Goal: Find contact information: Find contact information

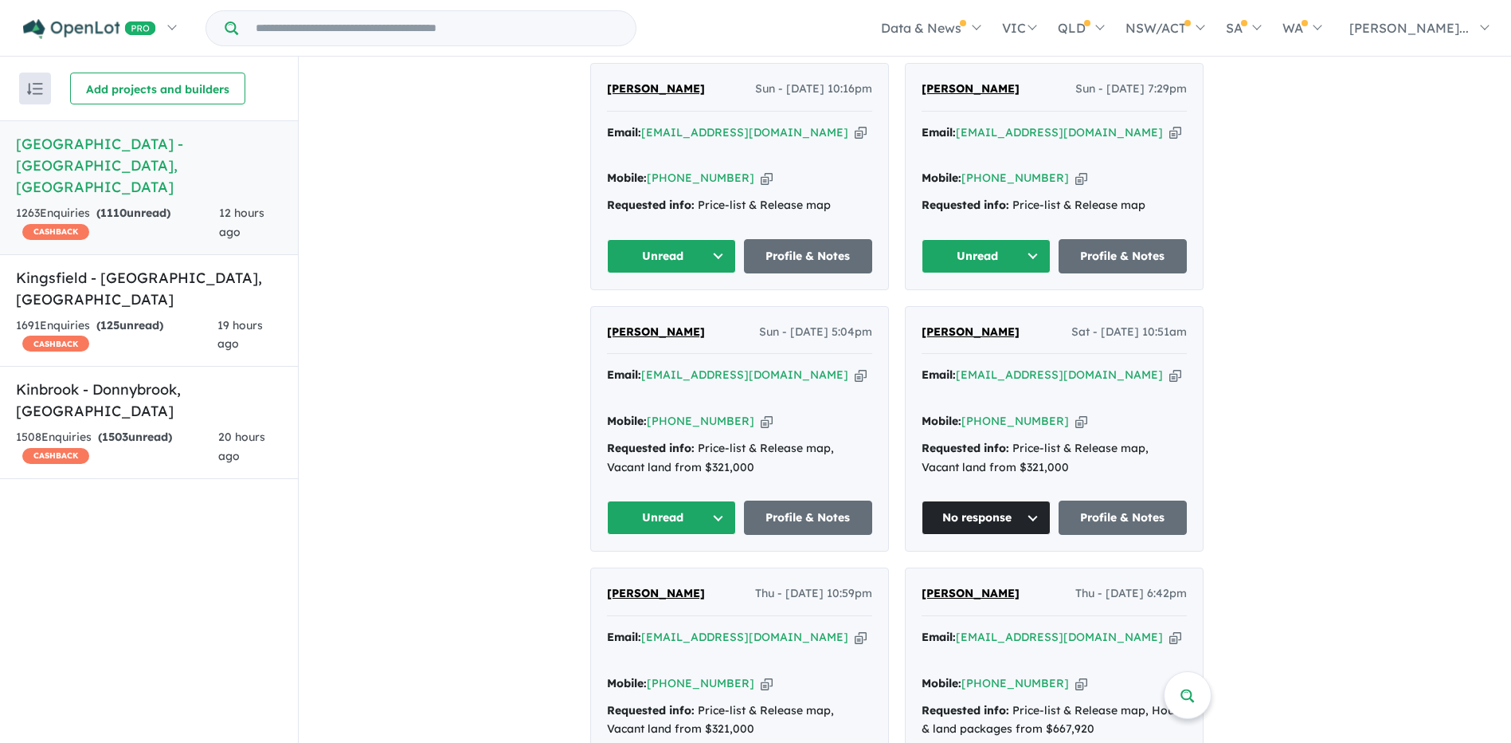
scroll to position [676, 0]
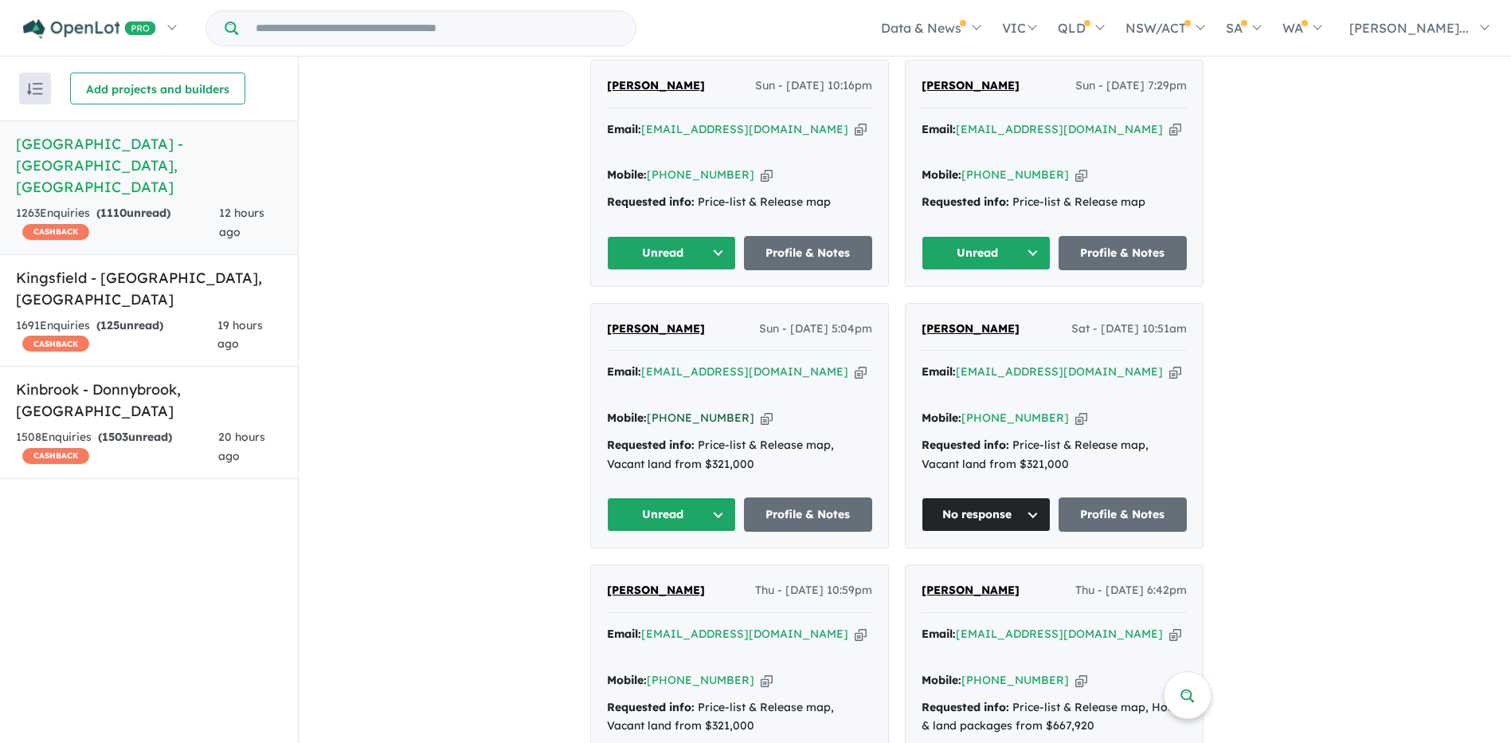
drag, startPoint x: 740, startPoint y: 390, endPoint x: 680, endPoint y: 390, distance: 60.6
click at [680, 409] on div "Mobile: [PHONE_NUMBER] Copied!" at bounding box center [739, 418] width 265 height 19
copy link "433 333 887"
drag, startPoint x: 798, startPoint y: 363, endPoint x: 653, endPoint y: 362, distance: 145.8
click at [653, 363] on div "Email: [EMAIL_ADDRESS][DOMAIN_NAME] Copied!" at bounding box center [739, 382] width 265 height 38
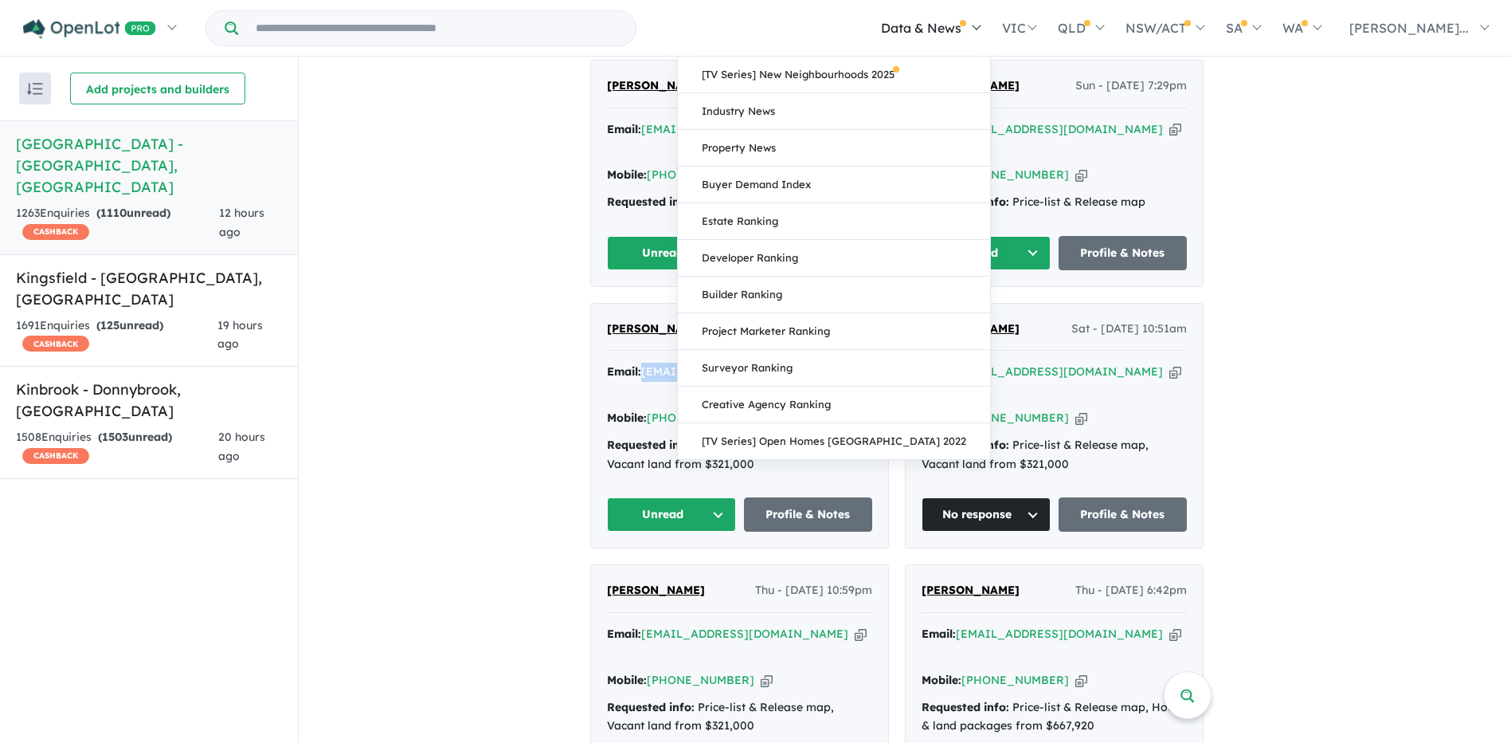
copy a%20Deanside%20Village%20-%20Deanside"] "[EMAIL_ADDRESS][DOMAIN_NAME]"
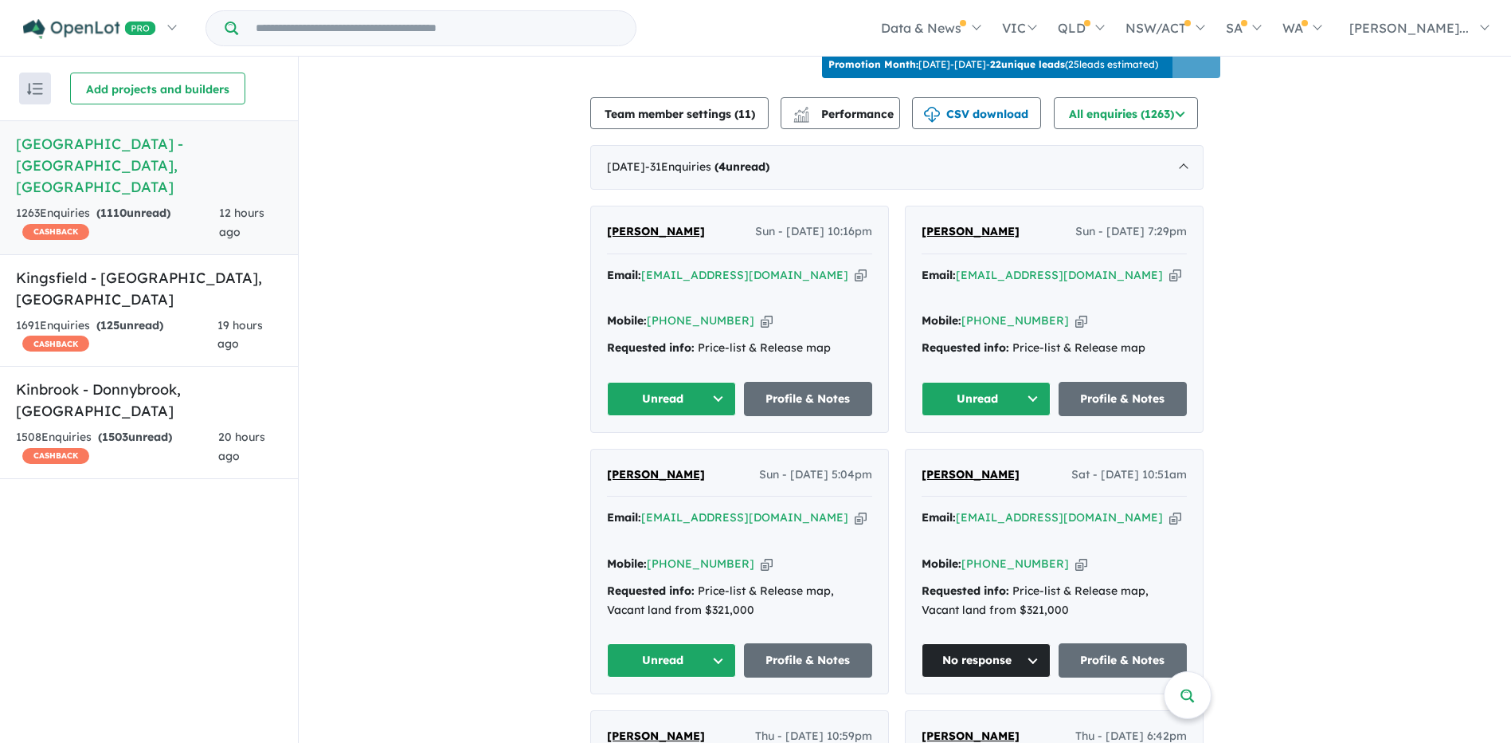
scroll to position [517, 0]
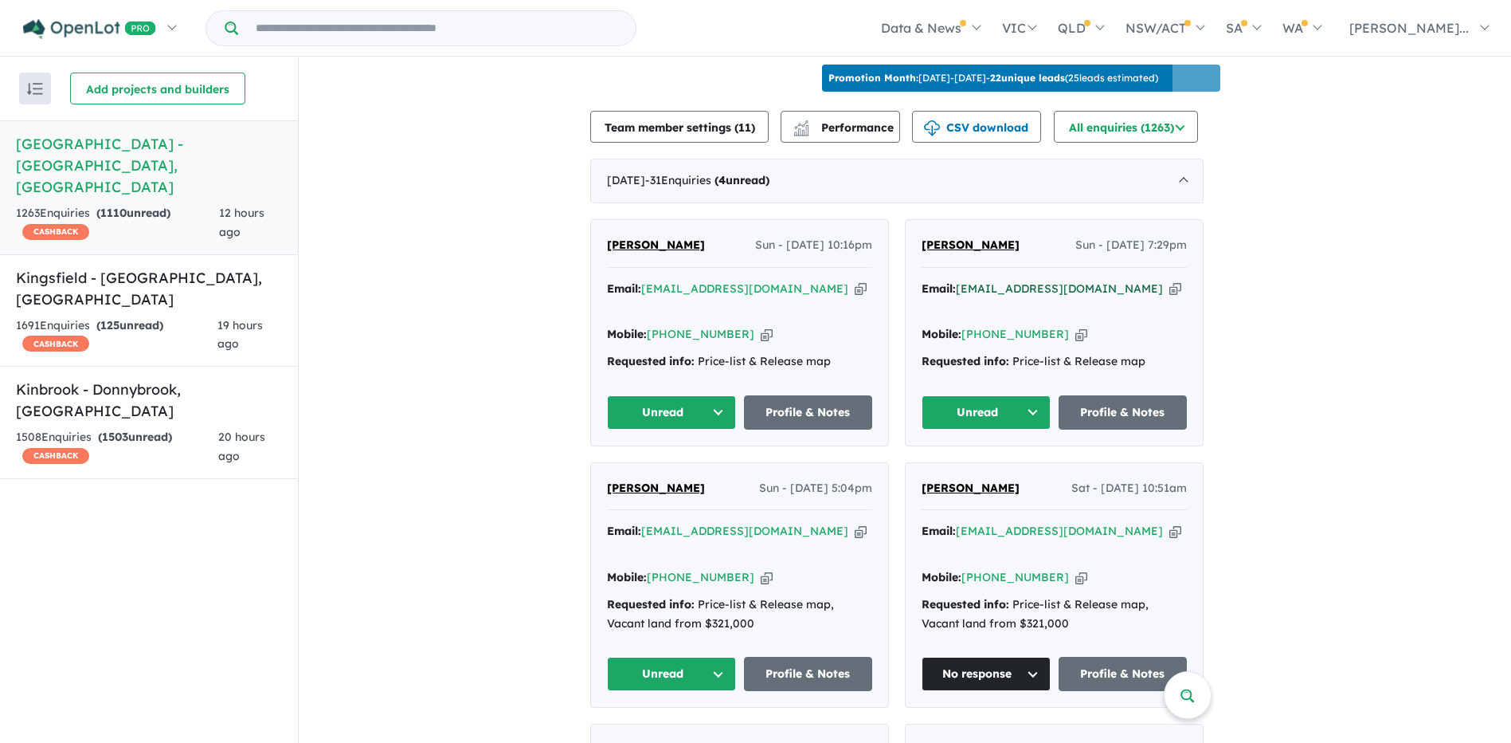
drag, startPoint x: 1155, startPoint y: 282, endPoint x: 964, endPoint y: 285, distance: 191.2
click at [964, 285] on div "Email: [EMAIL_ADDRESS][DOMAIN_NAME] Copied!" at bounding box center [1054, 299] width 265 height 38
copy a%20Deanside%20Village%20-%20Deanside"] "[EMAIL_ADDRESS][DOMAIN_NAME]"
drag, startPoint x: 1056, startPoint y: 323, endPoint x: 991, endPoint y: 326, distance: 65.4
click at [991, 326] on div "Mobile: [PHONE_NUMBER] Copied!" at bounding box center [1054, 334] width 265 height 19
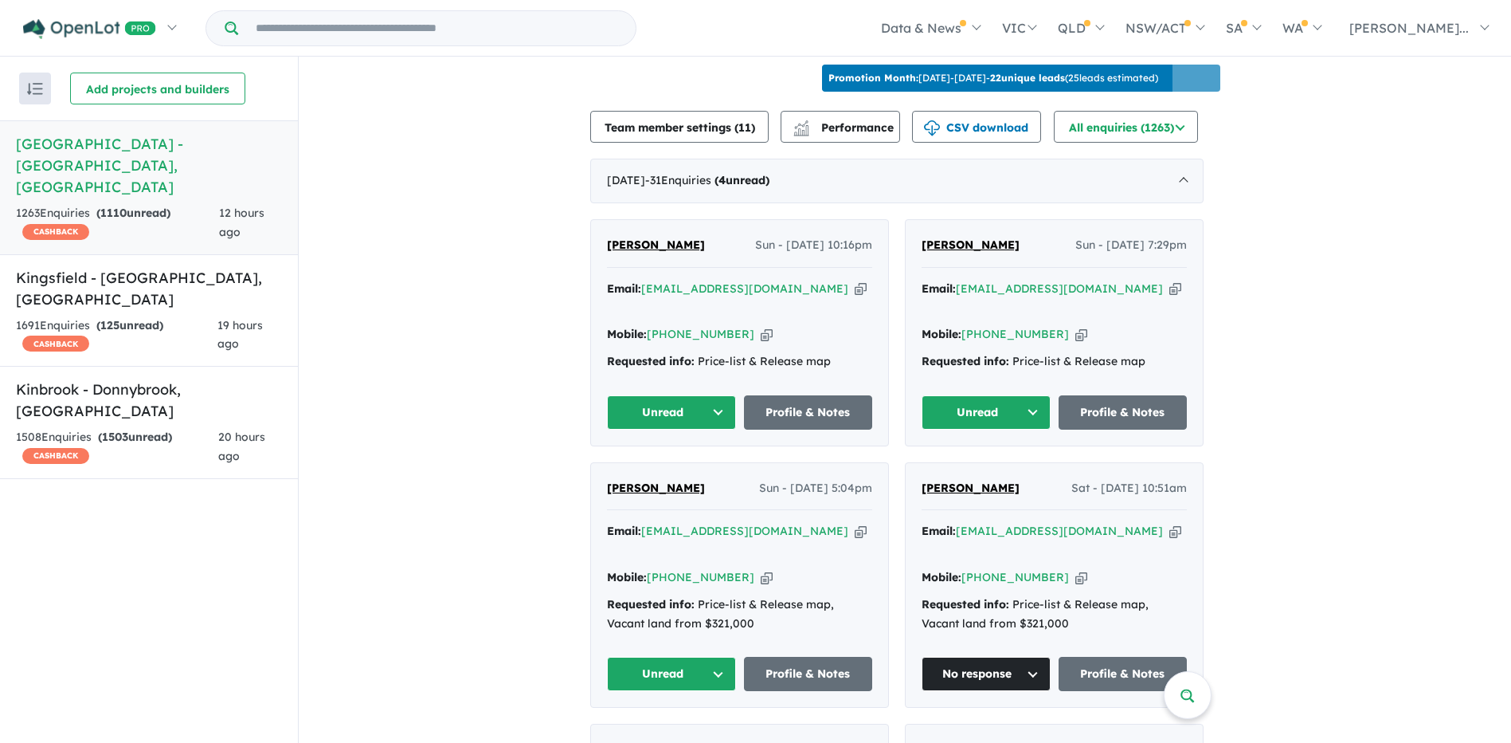
copy link "422 297 619"
drag, startPoint x: 780, startPoint y: 278, endPoint x: 653, endPoint y: 275, distance: 127.5
click at [653, 280] on div "Email: [EMAIL_ADDRESS][DOMAIN_NAME] Copied!" at bounding box center [739, 299] width 265 height 38
copy a%20Deanside%20Village%20-%20Deanside"] "[EMAIL_ADDRESS][DOMAIN_NAME]"
drag, startPoint x: 743, startPoint y: 307, endPoint x: 678, endPoint y: 308, distance: 64.5
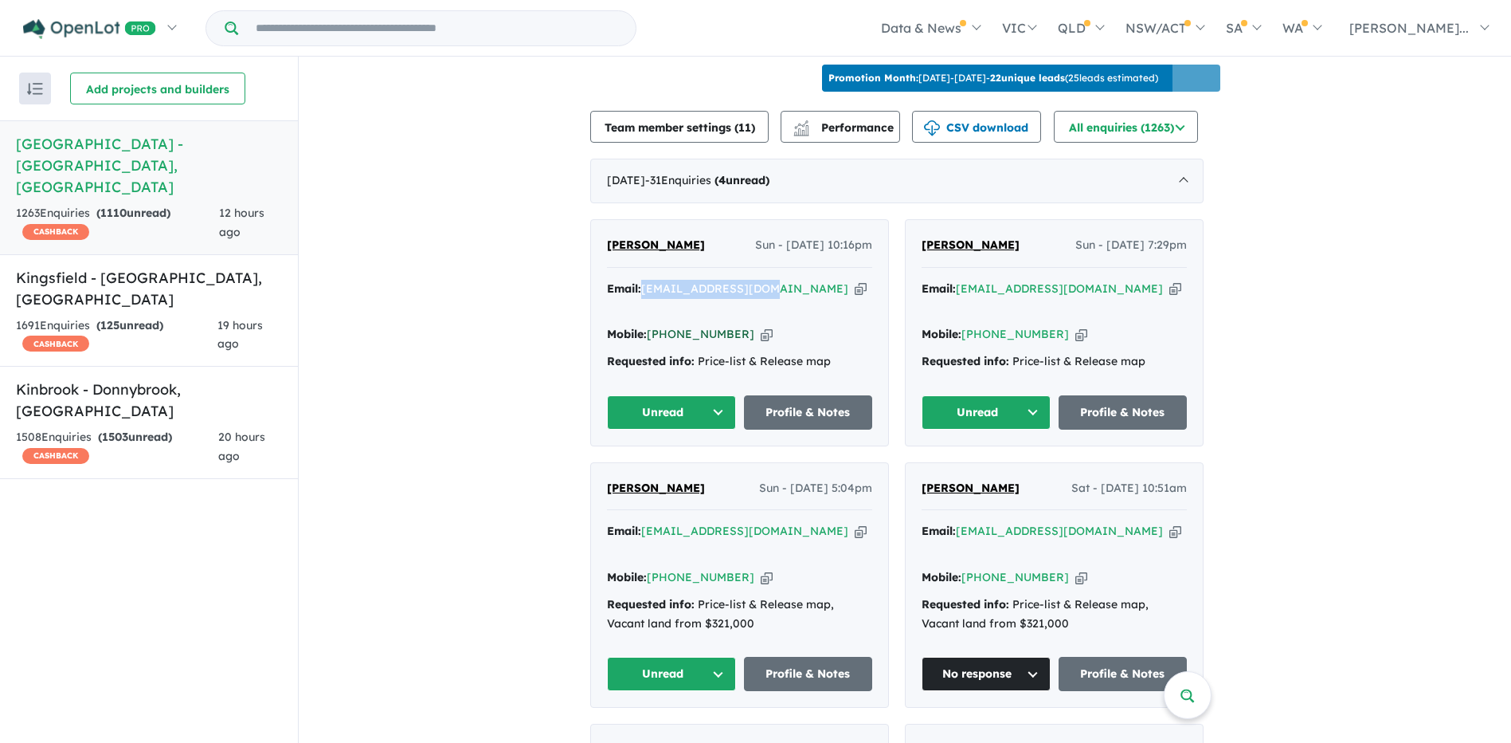
click at [678, 325] on div "Mobile: [PHONE_NUMBER] Copied!" at bounding box center [739, 334] width 265 height 19
copy link "470 389 843"
drag, startPoint x: 474, startPoint y: 280, endPoint x: 480, endPoint y: 291, distance: 12.8
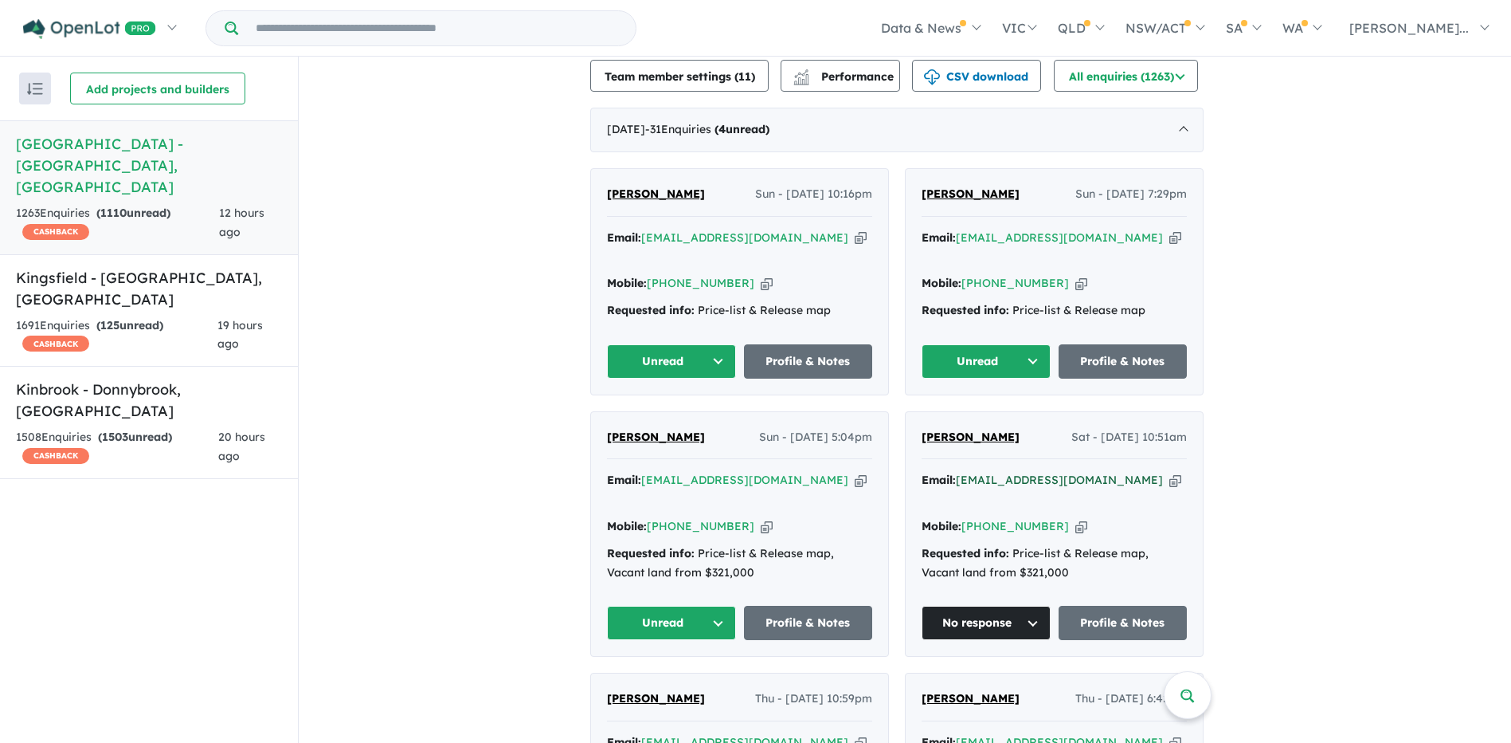
scroll to position [676, 0]
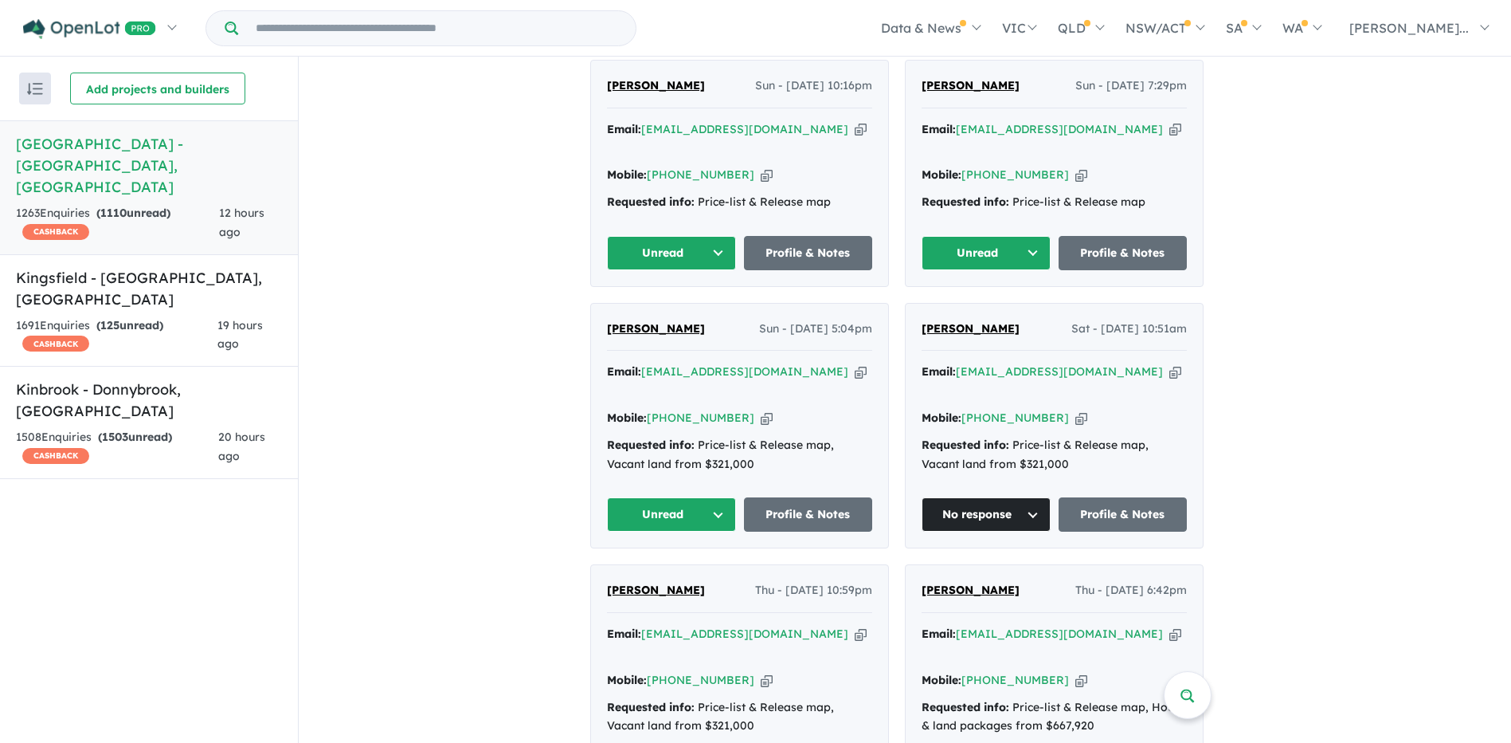
click at [672, 497] on button "Unread" at bounding box center [671, 514] width 129 height 34
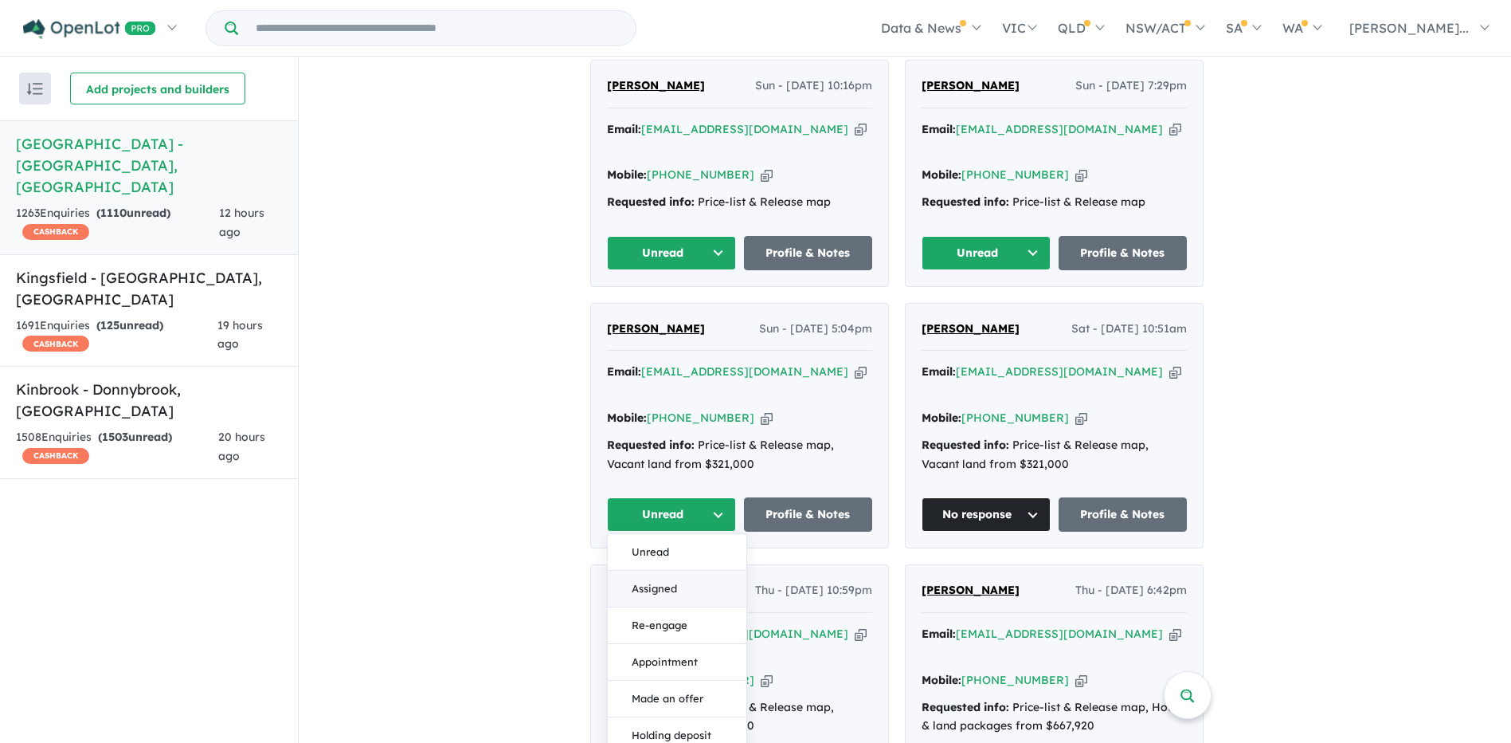
click at [696, 570] on button "Assigned" at bounding box center [677, 588] width 139 height 37
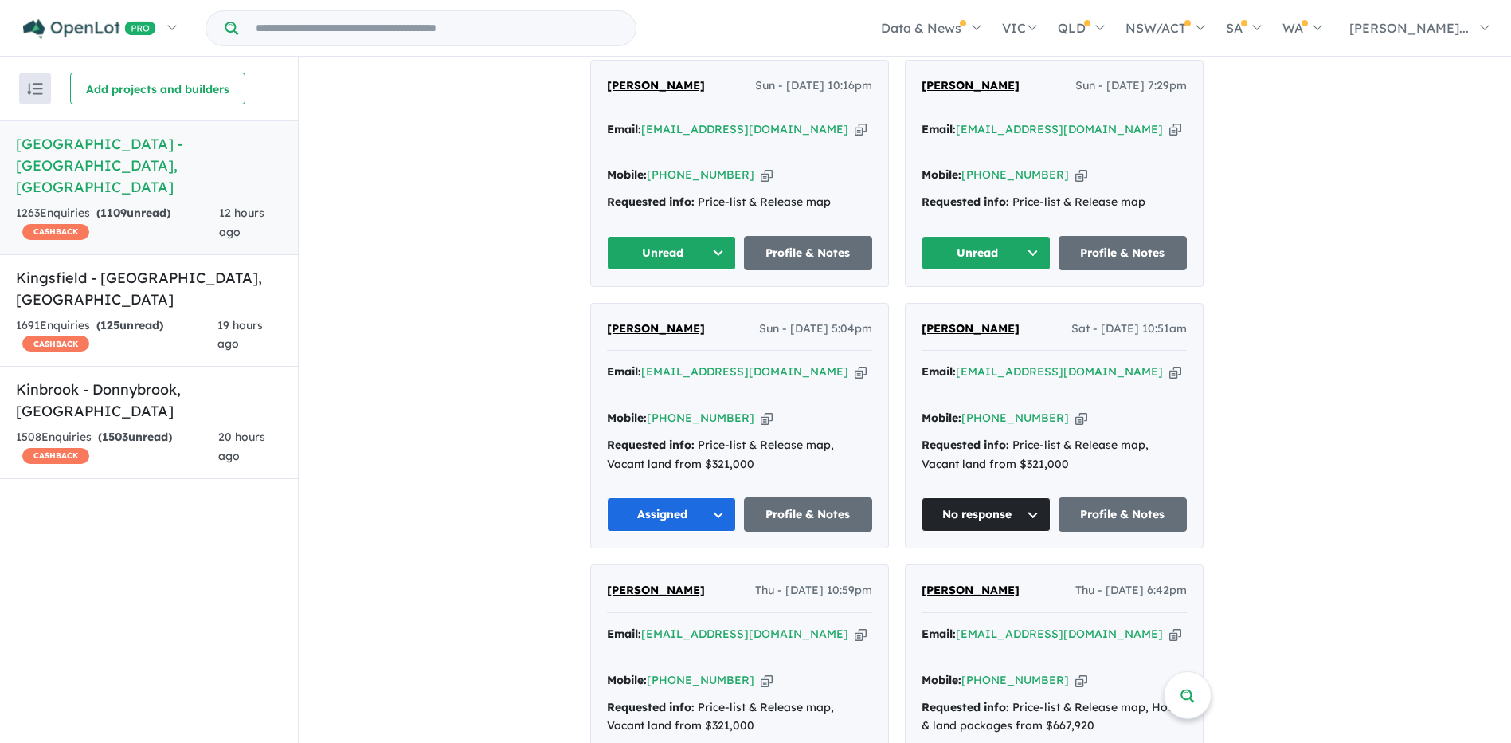
click at [692, 497] on button "Assigned" at bounding box center [671, 514] width 129 height 34
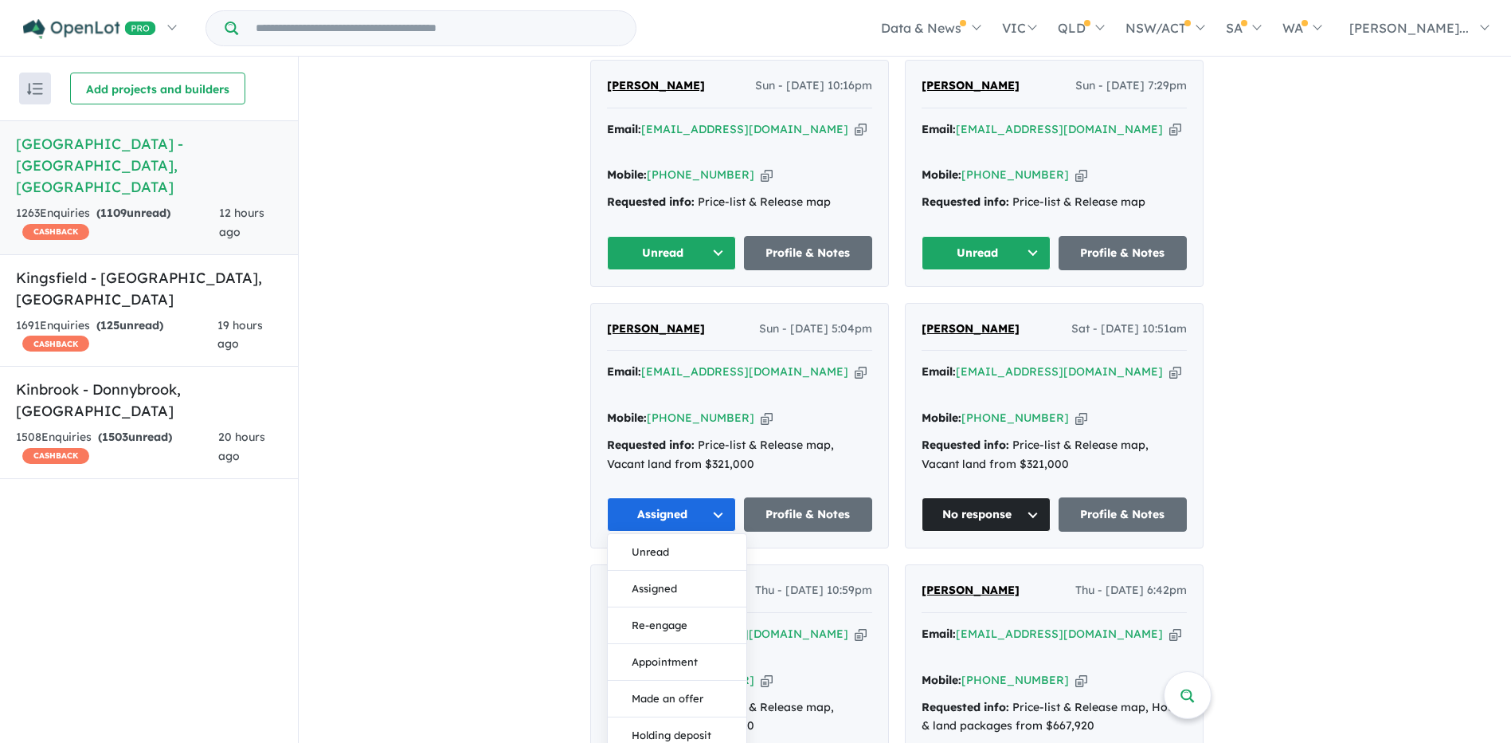
scroll to position [1075, 0]
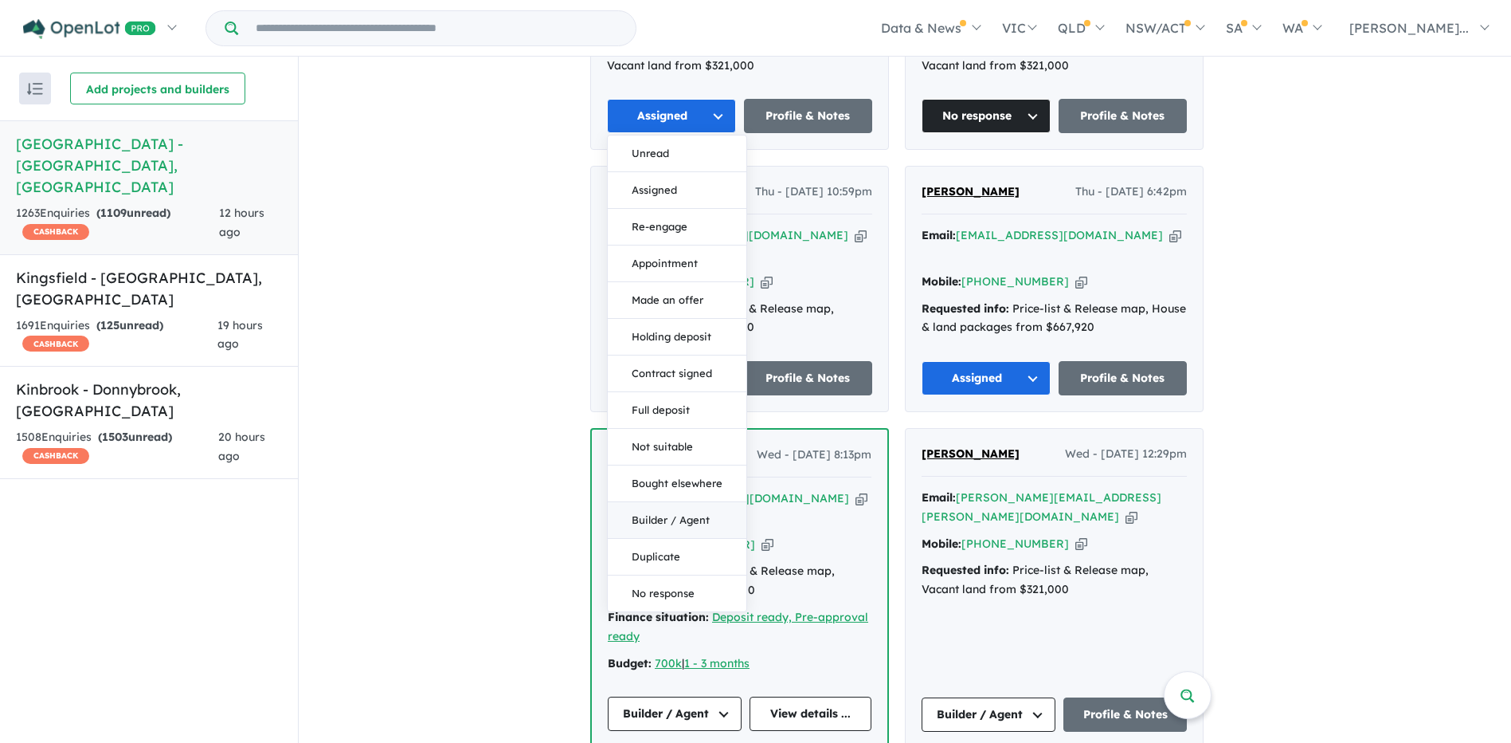
click at [692, 502] on button "Builder / Agent" at bounding box center [677, 520] width 139 height 37
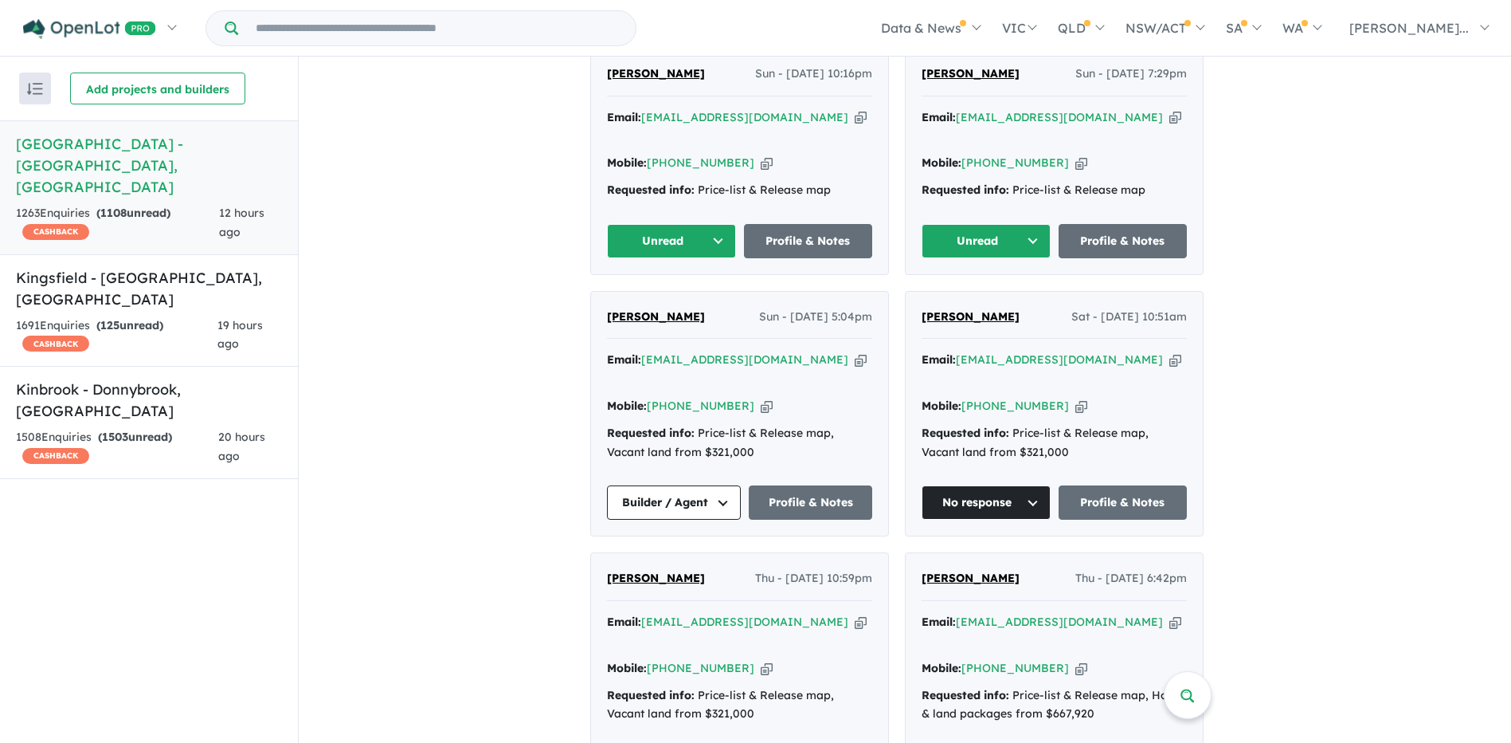
scroll to position [676, 0]
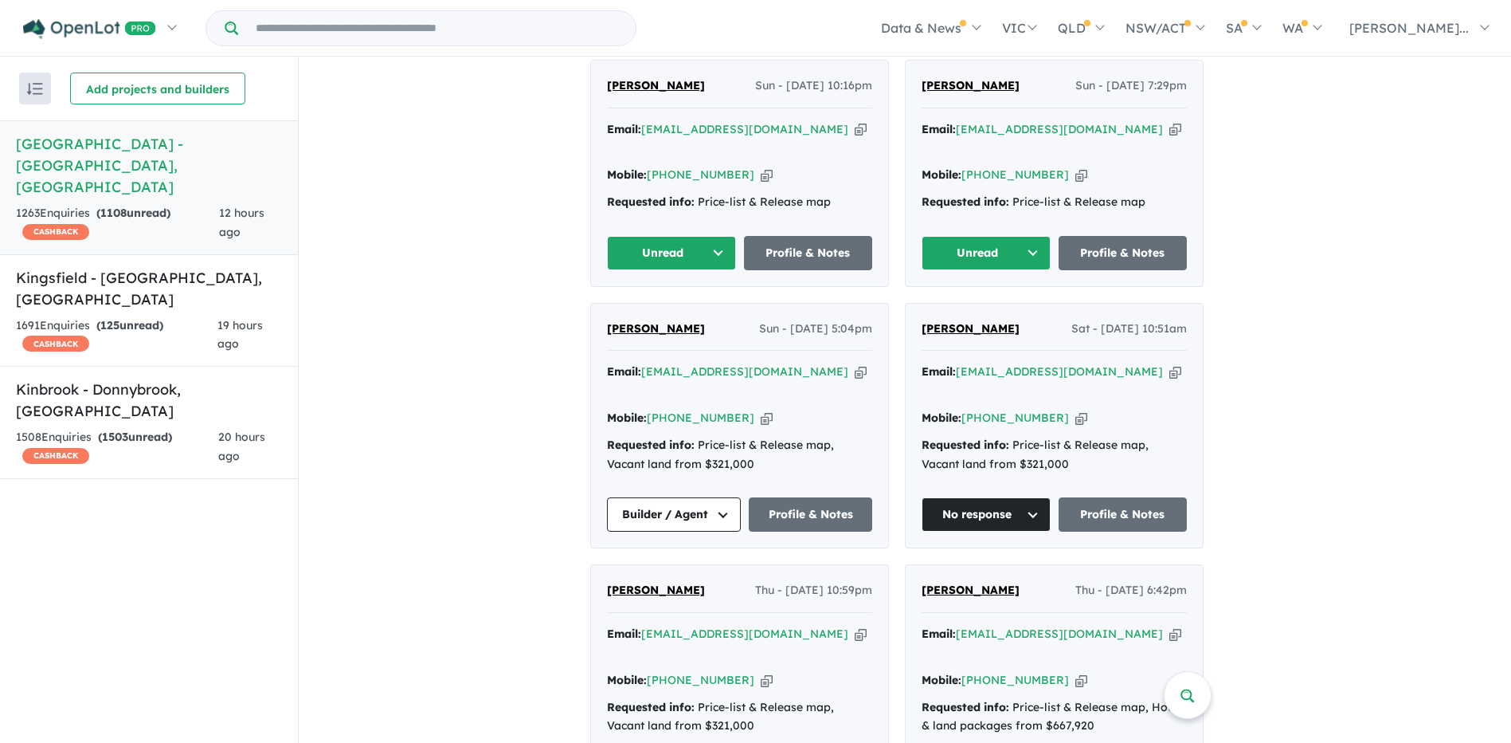
drag, startPoint x: 792, startPoint y: 361, endPoint x: 653, endPoint y: 361, distance: 139.4
click at [653, 363] on div "Email: [EMAIL_ADDRESS][DOMAIN_NAME] Copied!" at bounding box center [739, 382] width 265 height 38
copy a%20Deanside%20Village%20-%20Deanside"] "[EMAIL_ADDRESS][DOMAIN_NAME]"
drag, startPoint x: 740, startPoint y: 392, endPoint x: 676, endPoint y: 395, distance: 64.6
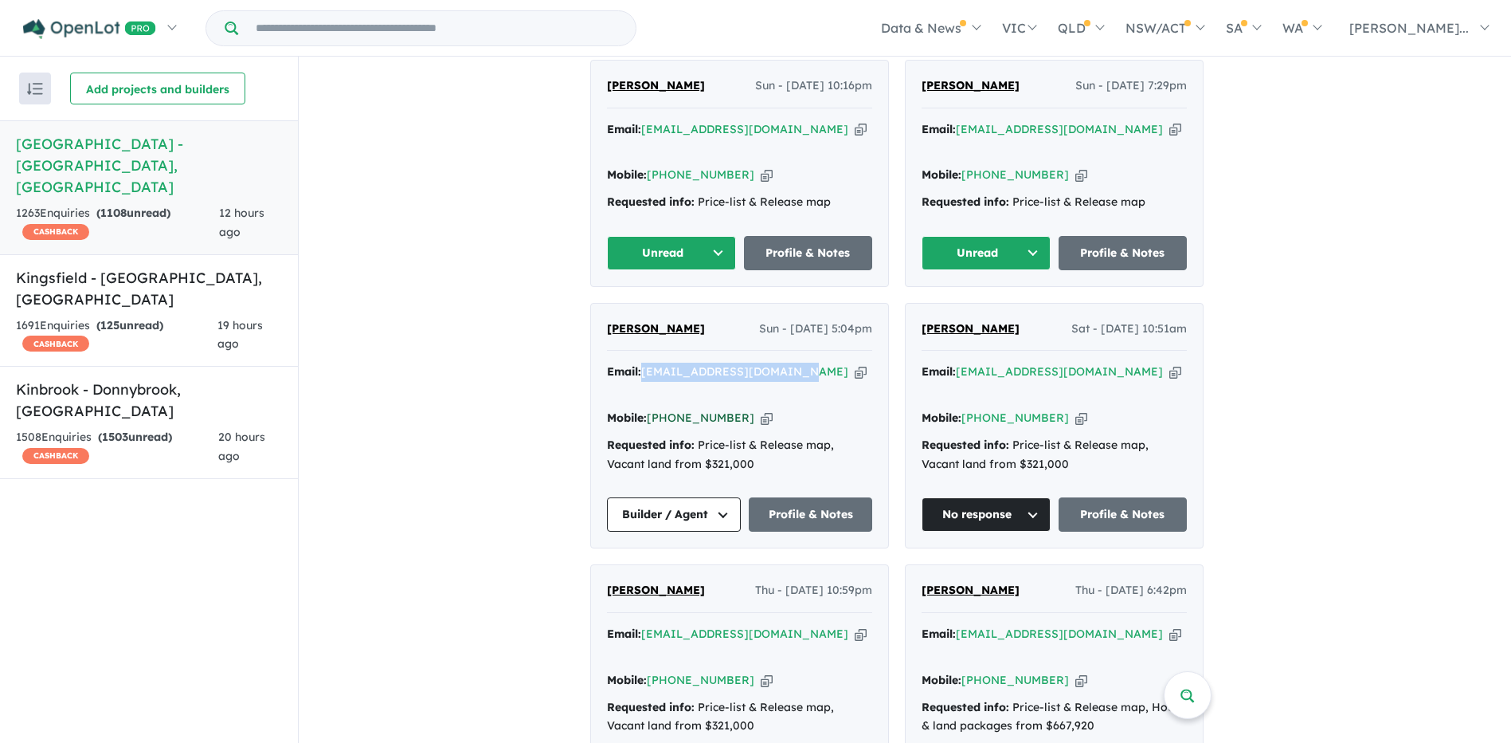
click at [676, 409] on div "Mobile: [PHONE_NUMBER] Copied!" at bounding box center [739, 418] width 265 height 19
copy link "433 333 887"
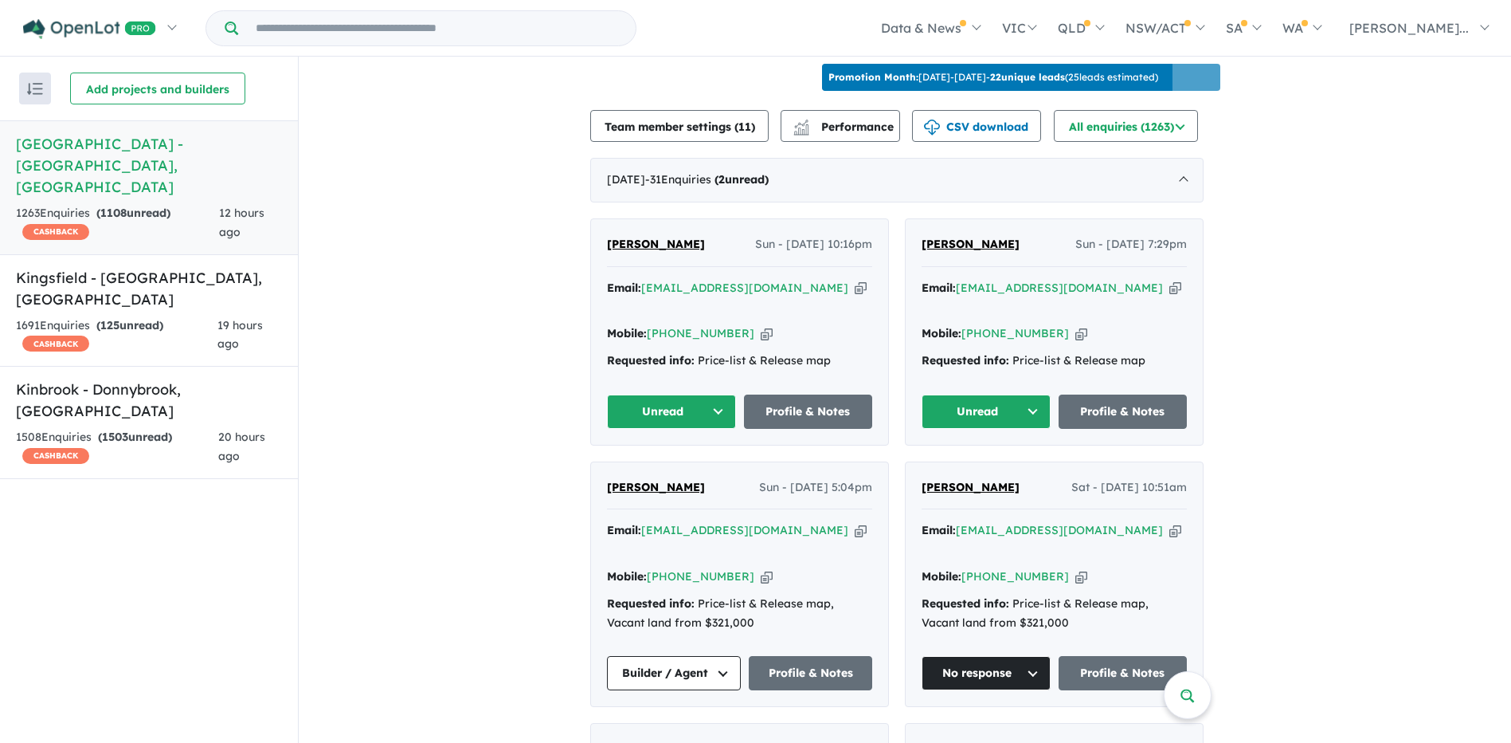
scroll to position [517, 0]
click at [1000, 407] on button "Unread" at bounding box center [986, 412] width 129 height 34
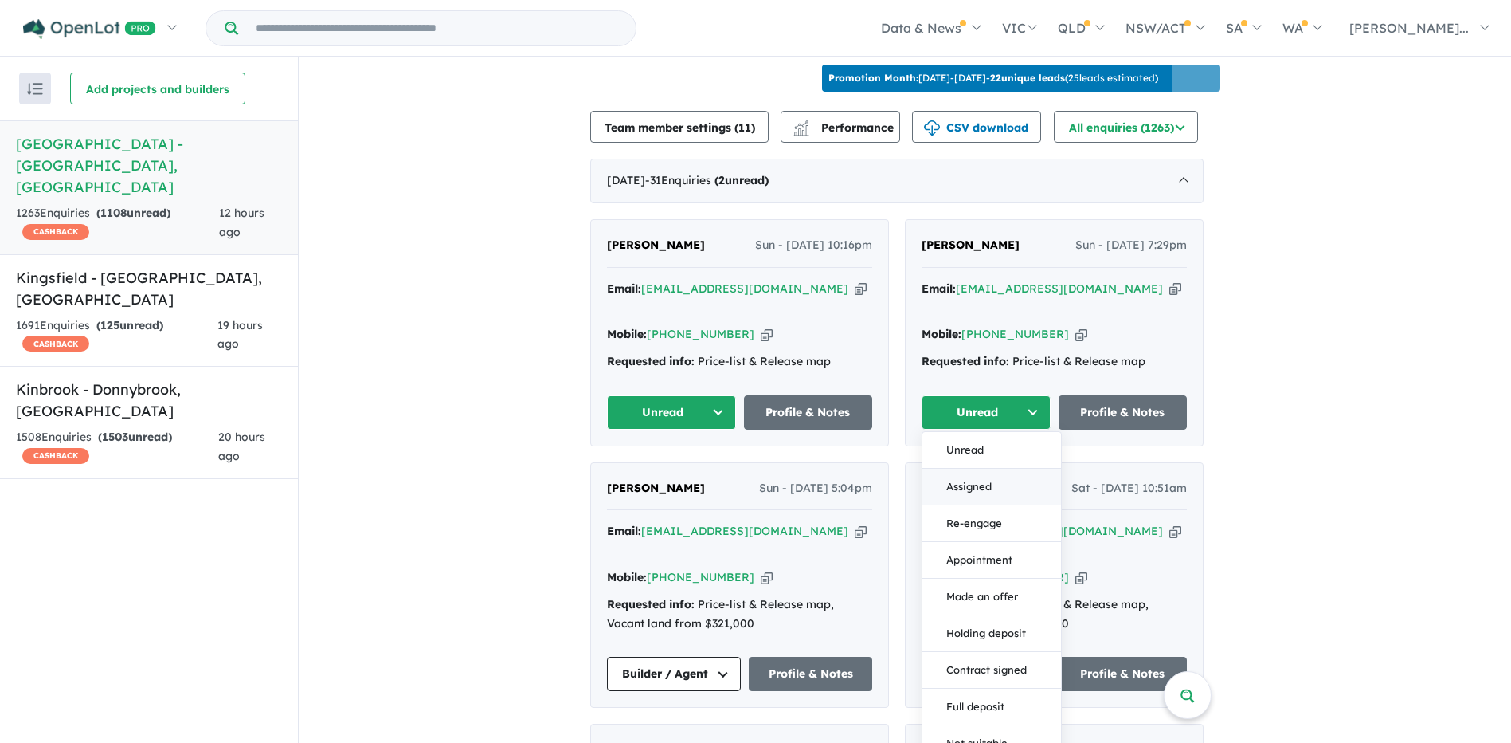
click at [1009, 477] on button "Assigned" at bounding box center [992, 486] width 139 height 37
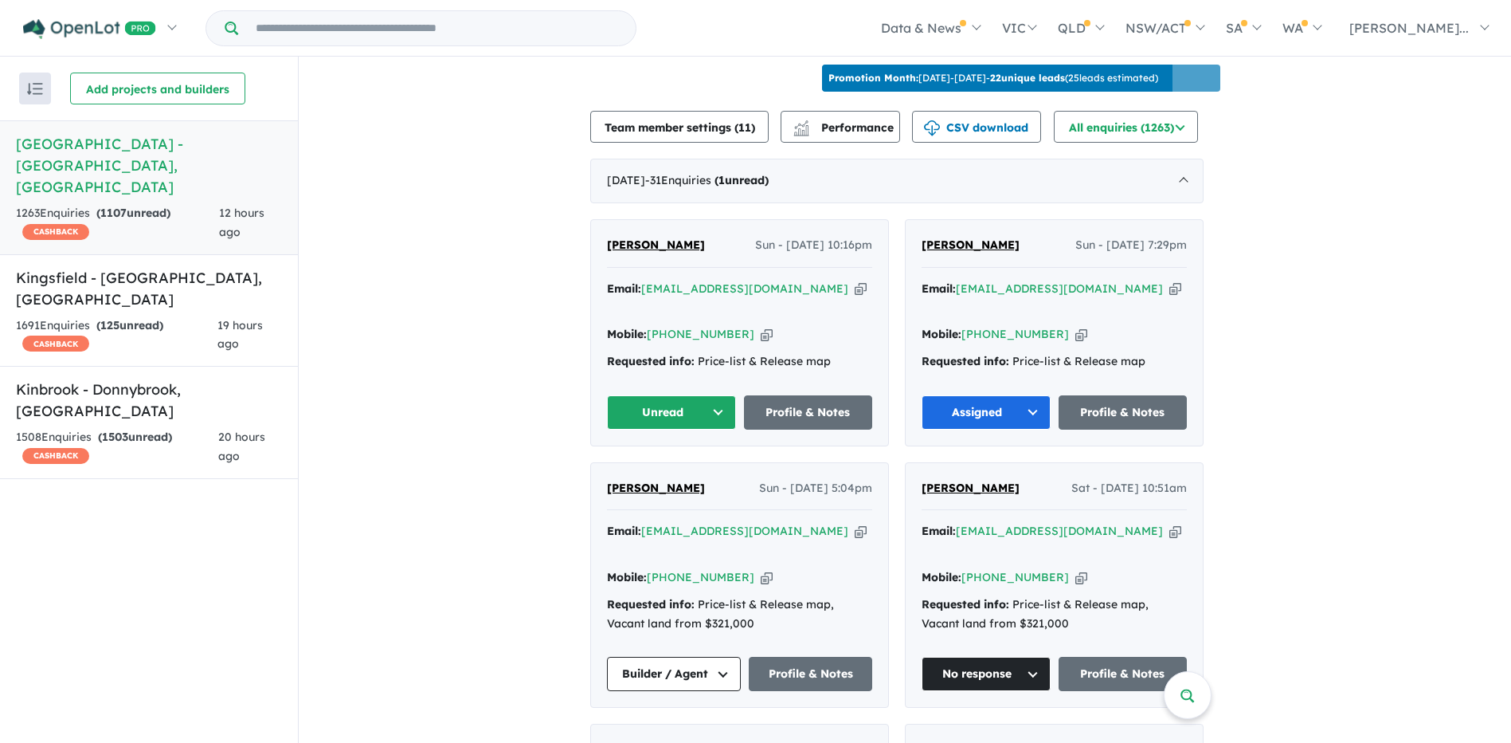
drag, startPoint x: 1155, startPoint y: 281, endPoint x: 966, endPoint y: 289, distance: 189.8
click at [966, 289] on div "Email: [EMAIL_ADDRESS][DOMAIN_NAME] Copied!" at bounding box center [1054, 299] width 265 height 38
copy a%20Deanside%20Village%20-%20Deanside"] "[EMAIL_ADDRESS][DOMAIN_NAME]"
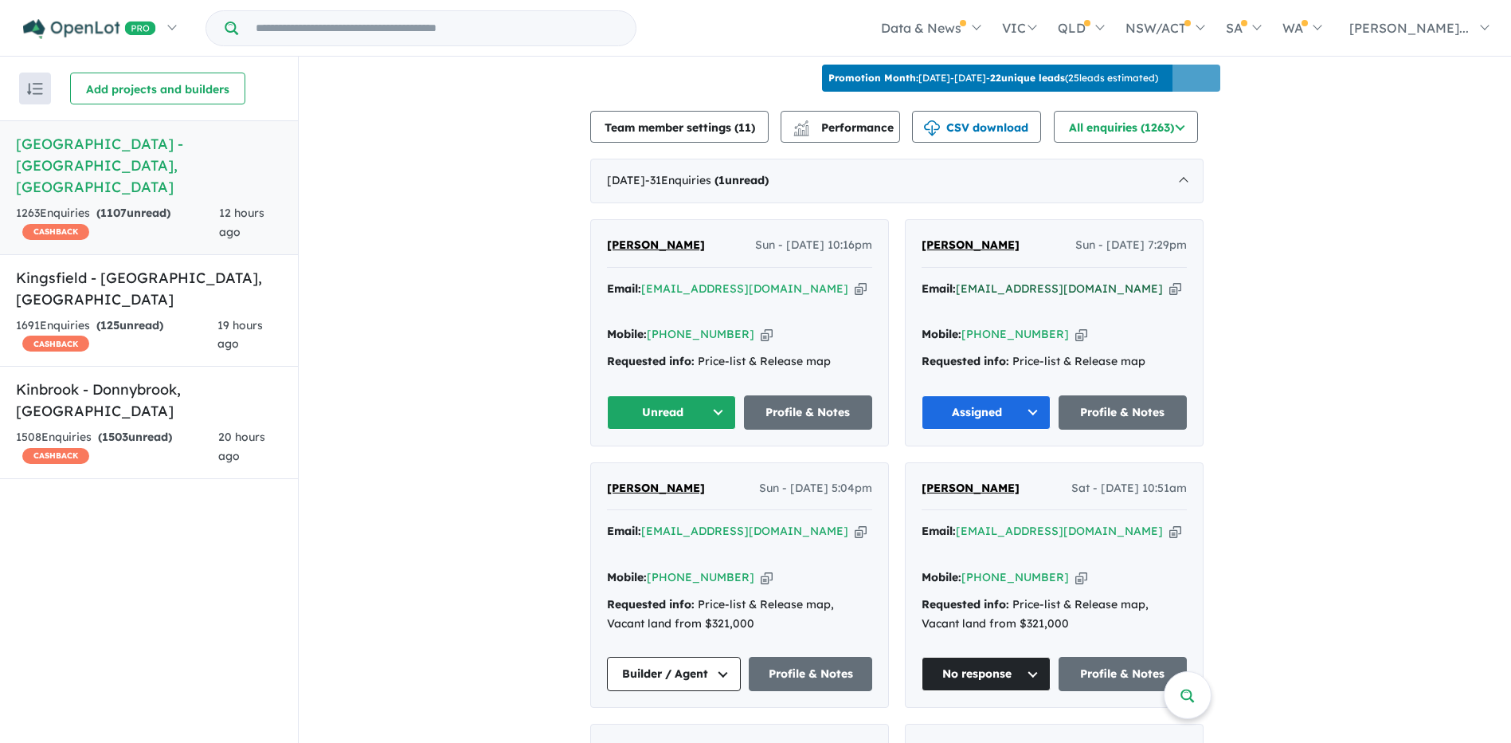
drag, startPoint x: 1157, startPoint y: 282, endPoint x: 965, endPoint y: 281, distance: 192.0
click at [965, 281] on div "Email: [EMAIL_ADDRESS][DOMAIN_NAME] Copied!" at bounding box center [1054, 299] width 265 height 38
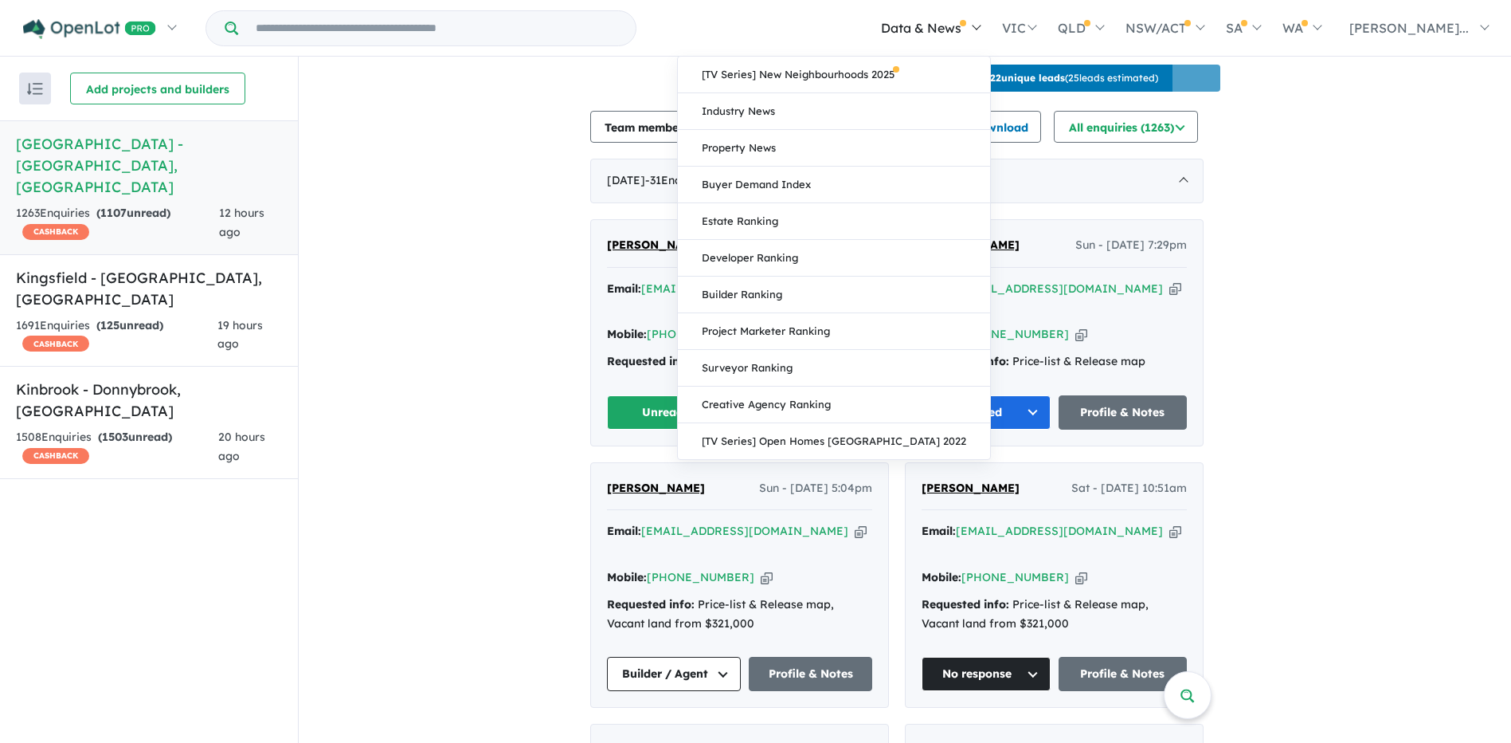
copy a%20Deanside%20Village%20-%20Deanside"] "[EMAIL_ADDRESS][DOMAIN_NAME]"
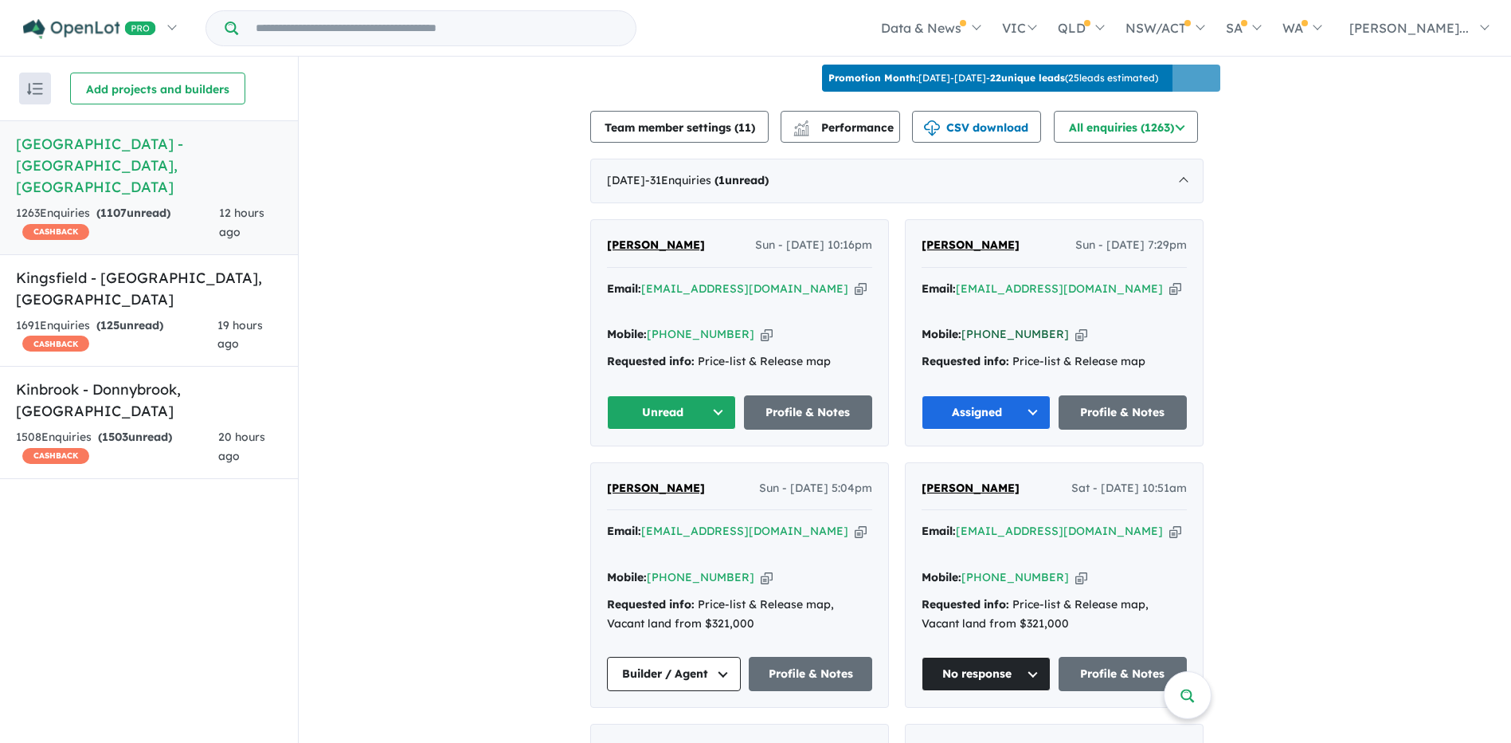
drag, startPoint x: 1056, startPoint y: 326, endPoint x: 993, endPoint y: 329, distance: 63.0
click at [993, 329] on div "Mobile: [PHONE_NUMBER] Copied!" at bounding box center [1054, 334] width 265 height 19
click at [692, 402] on button "Unread" at bounding box center [671, 412] width 129 height 34
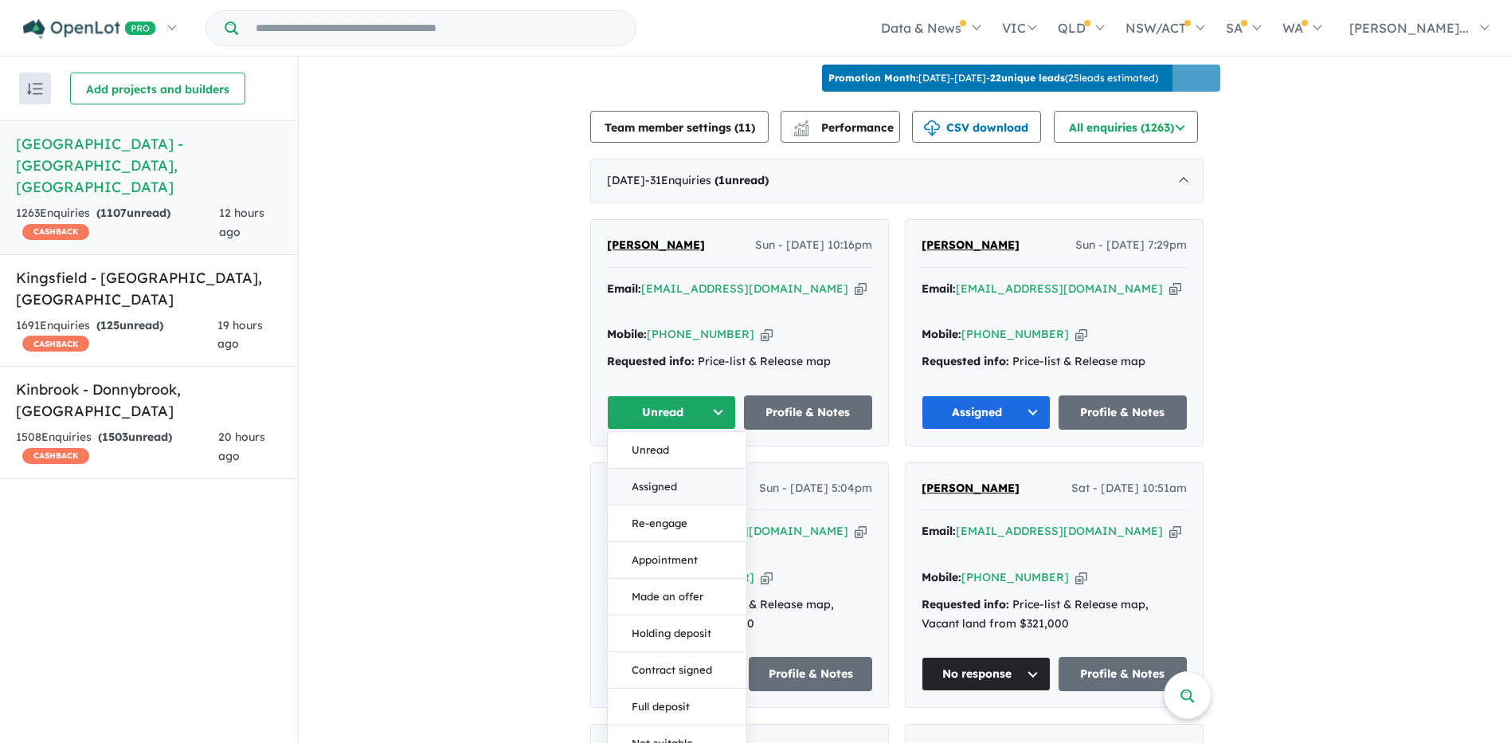
click at [697, 484] on button "Assigned" at bounding box center [677, 486] width 139 height 37
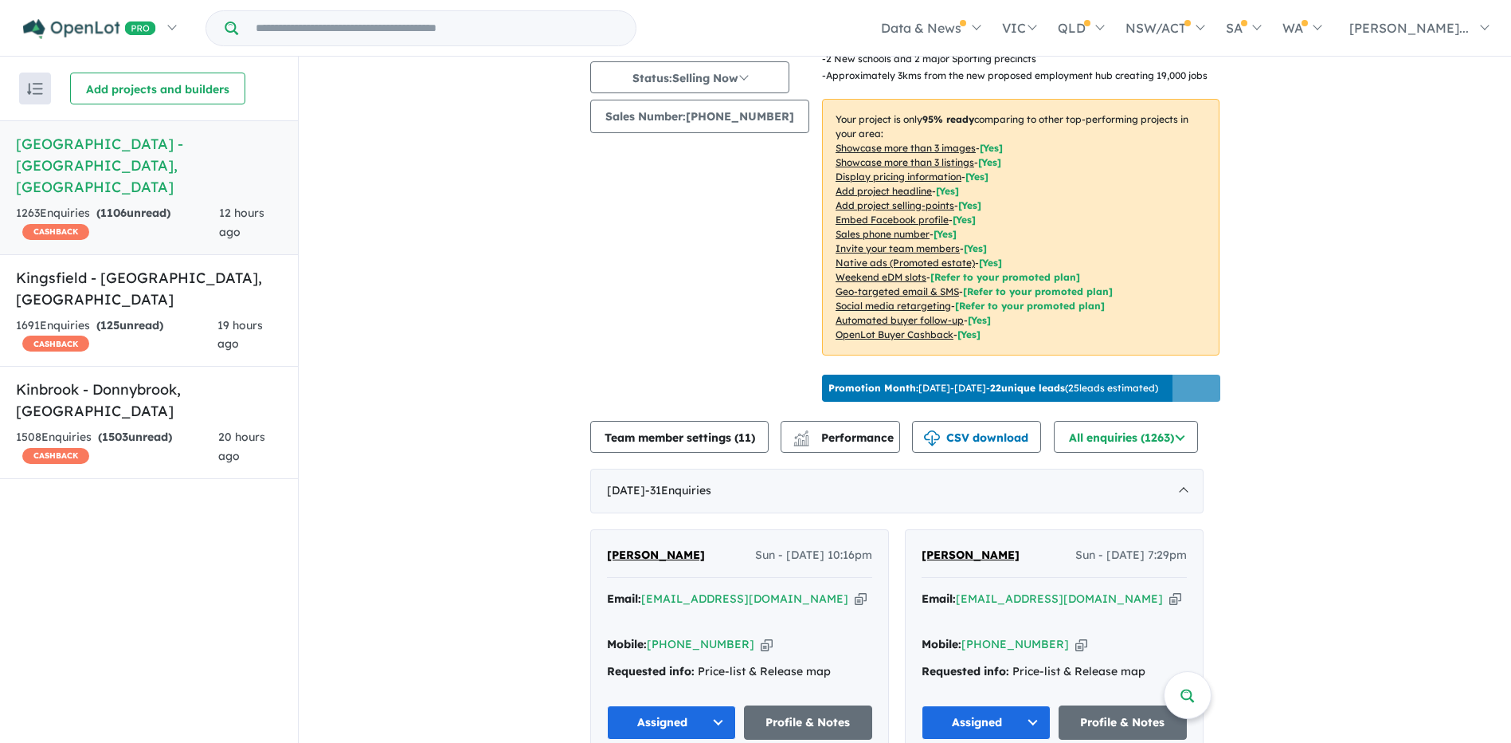
scroll to position [198, 0]
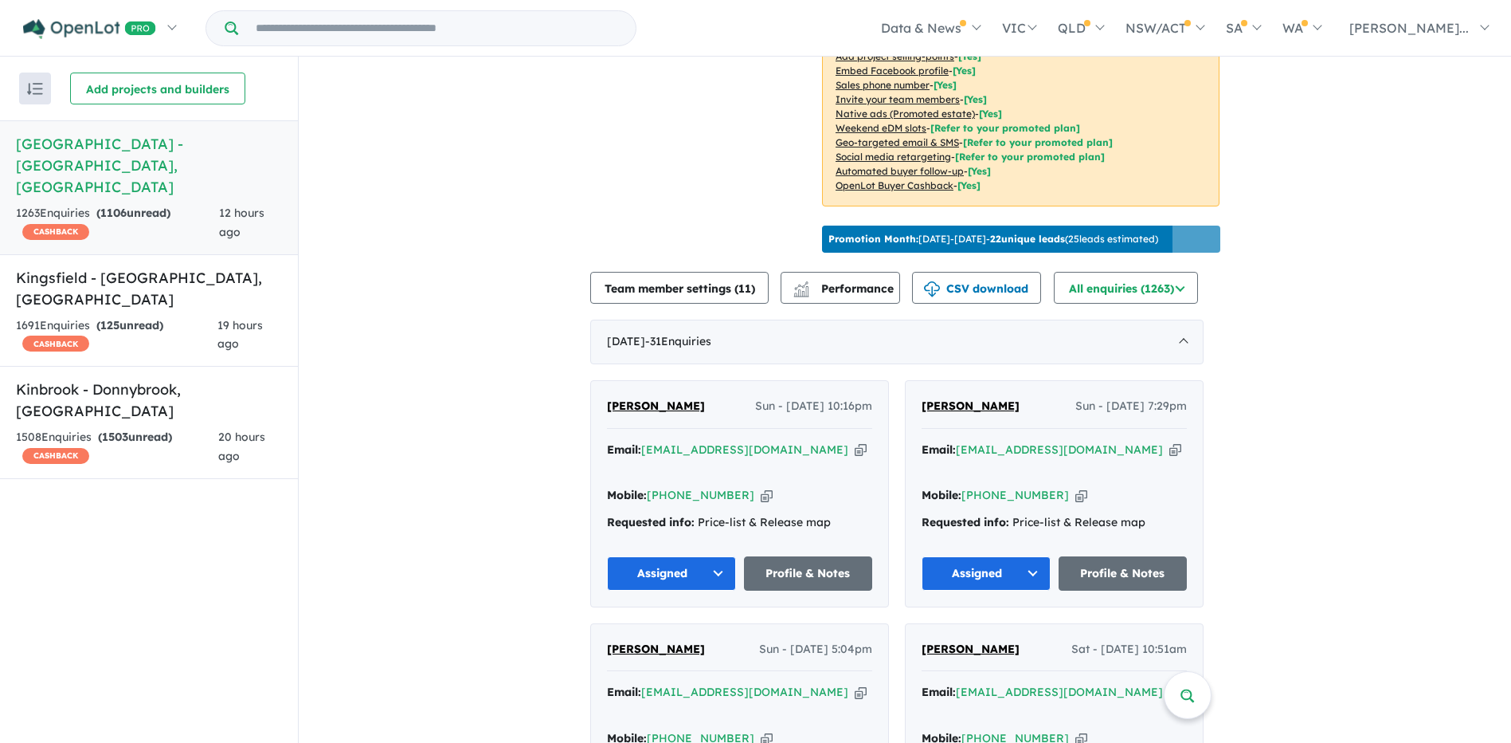
scroll to position [358, 0]
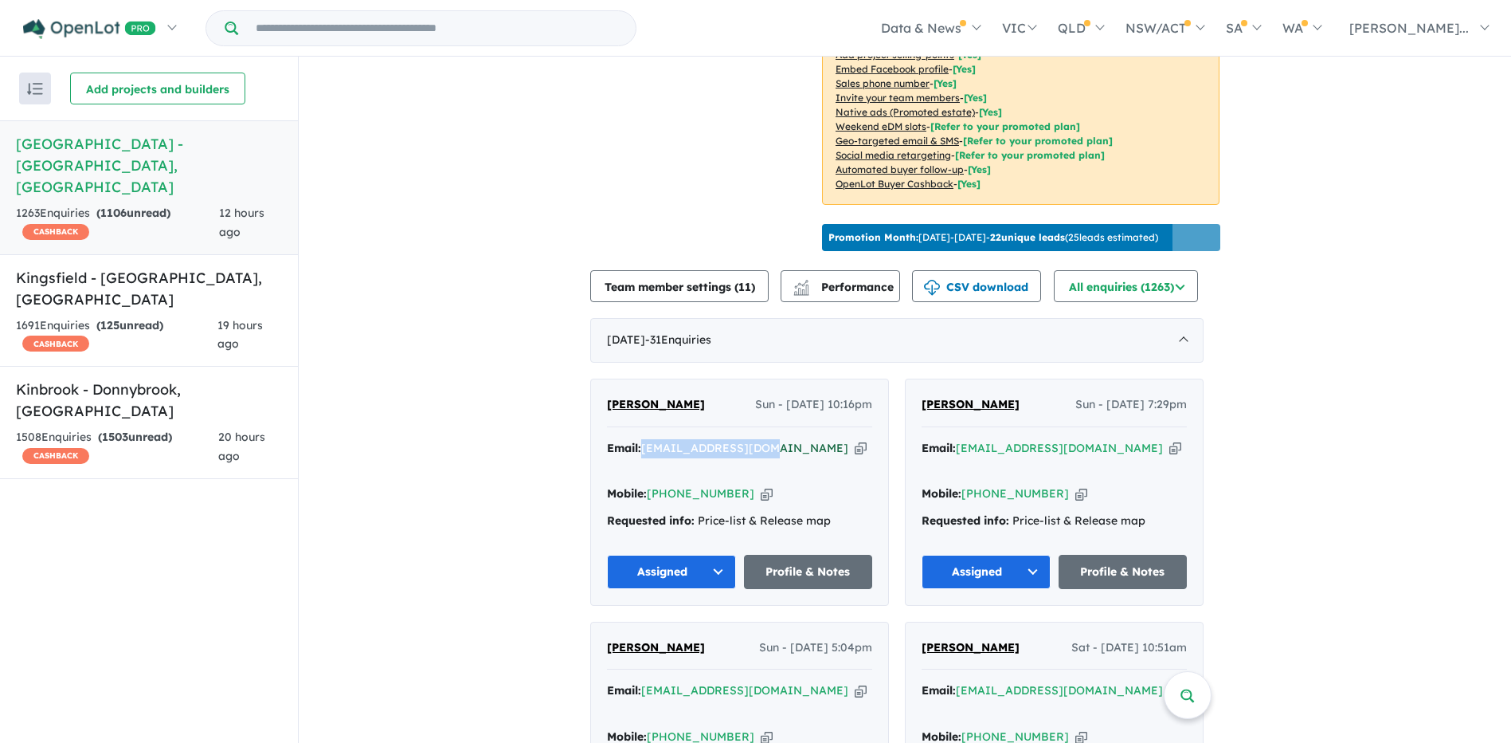
drag, startPoint x: 782, startPoint y: 438, endPoint x: 650, endPoint y: 441, distance: 131.5
click at [650, 441] on div "Email: [EMAIL_ADDRESS][DOMAIN_NAME] Copied!" at bounding box center [739, 458] width 265 height 38
drag, startPoint x: 452, startPoint y: 339, endPoint x: 716, endPoint y: 382, distance: 268.0
drag, startPoint x: 779, startPoint y: 441, endPoint x: 650, endPoint y: 442, distance: 129.1
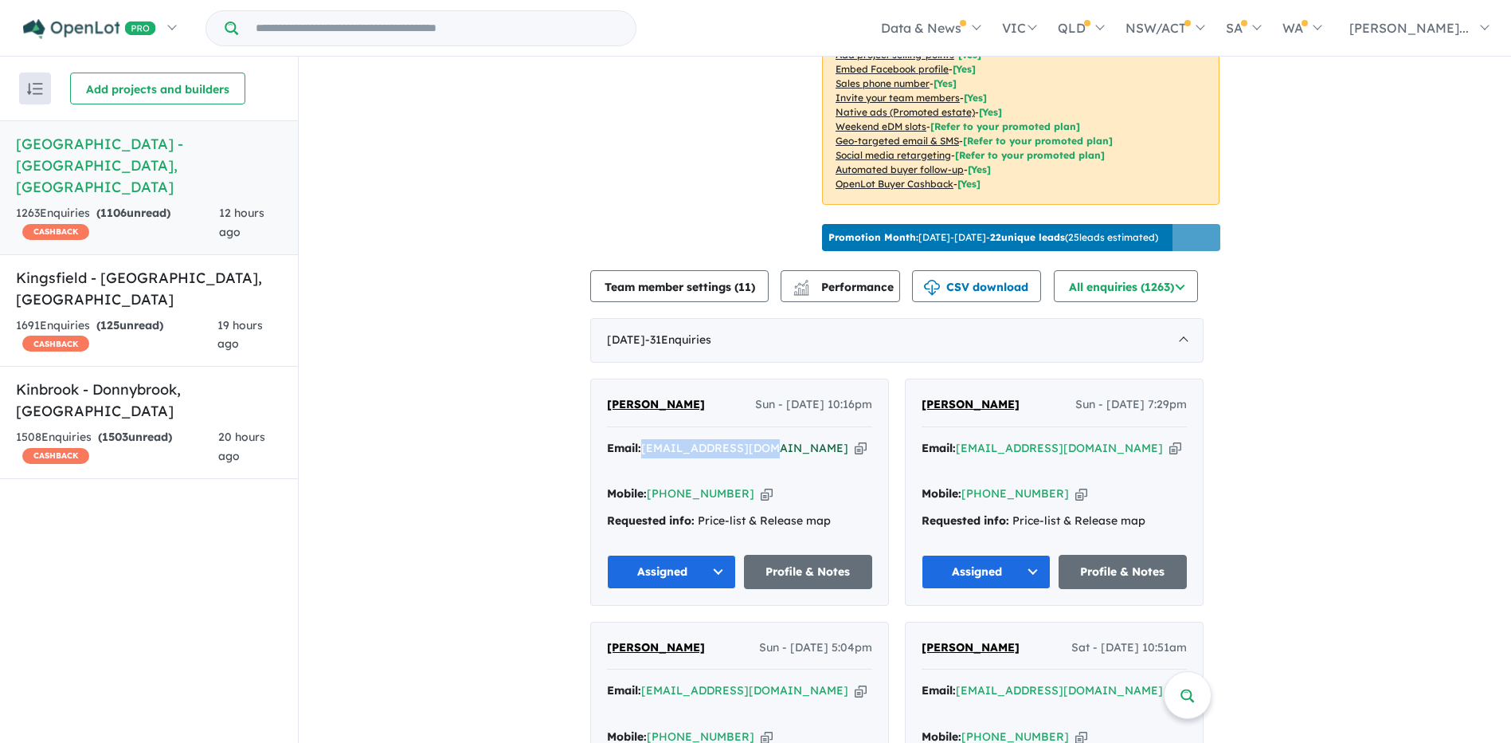
click at [650, 442] on div "Email: [EMAIL_ADDRESS][DOMAIN_NAME] Copied!" at bounding box center [739, 458] width 265 height 38
drag, startPoint x: 743, startPoint y: 468, endPoint x: 678, endPoint y: 464, distance: 65.4
click at [678, 484] on div "Mobile: [PHONE_NUMBER] Copied!" at bounding box center [739, 493] width 265 height 19
